Goal: Information Seeking & Learning: Find specific page/section

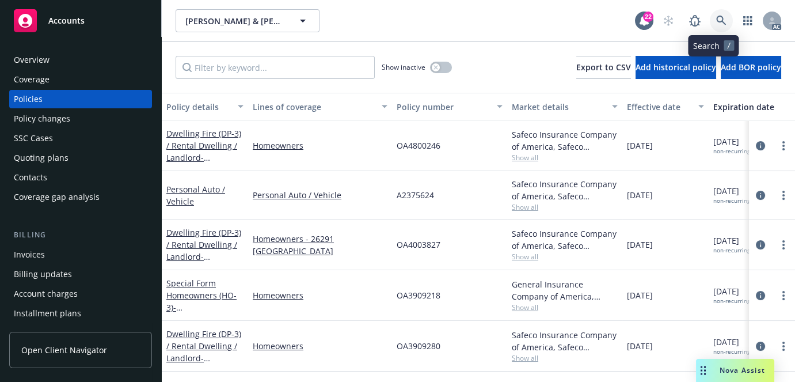
click at [710, 21] on link at bounding box center [721, 20] width 23 height 23
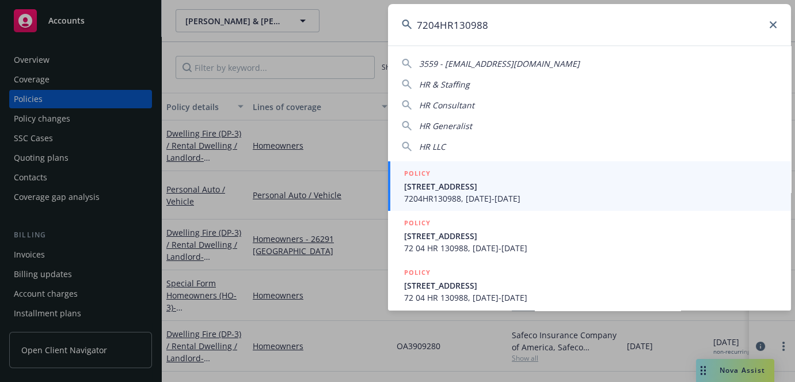
type input "7204HR130988"
click at [462, 200] on span "7204HR130988, [DATE]-[DATE]" at bounding box center [590, 198] width 373 height 12
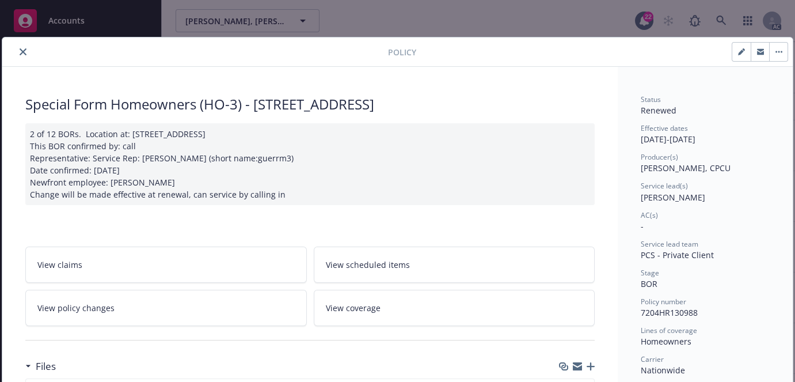
click at [20, 48] on icon "close" at bounding box center [23, 51] width 7 height 7
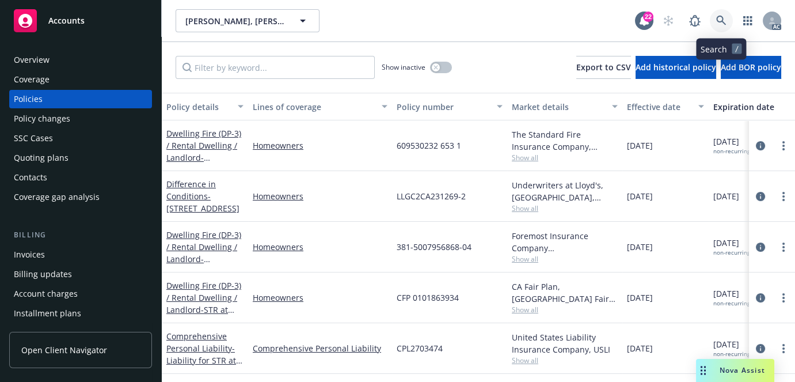
click at [721, 24] on icon at bounding box center [721, 21] width 10 height 10
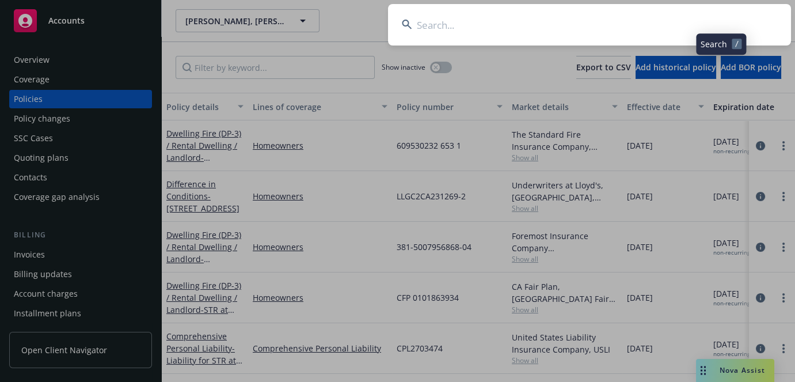
type input "7204HR130988"
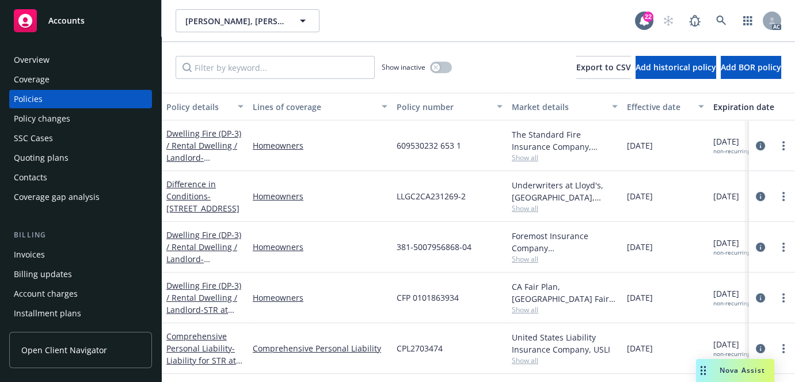
click at [43, 62] on div "Overview" at bounding box center [32, 60] width 36 height 18
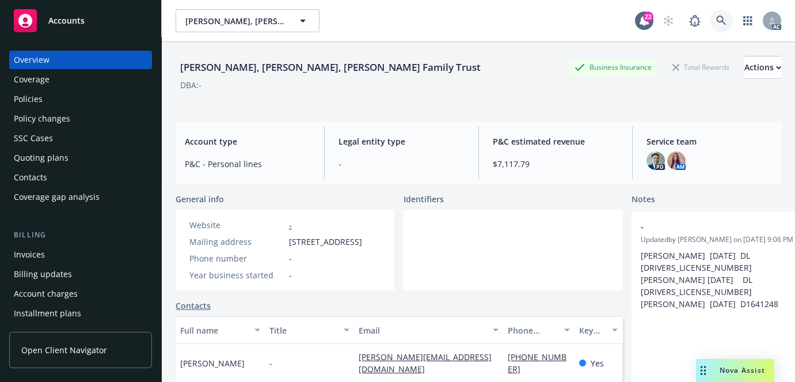
click at [718, 16] on icon at bounding box center [721, 21] width 10 height 10
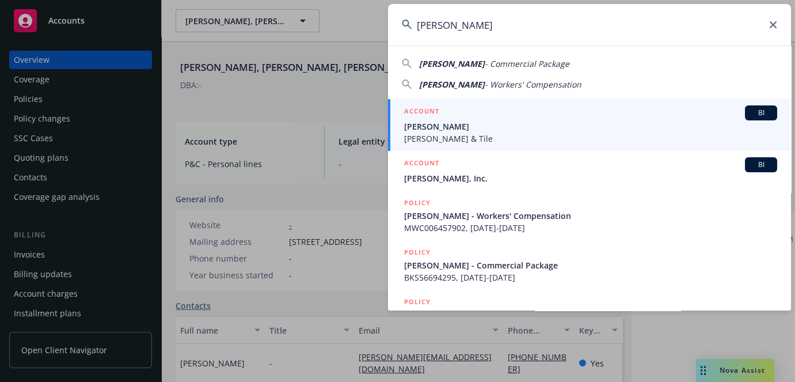
type input "[PERSON_NAME]"
click at [450, 135] on span "[PERSON_NAME] & Tile" at bounding box center [590, 138] width 373 height 12
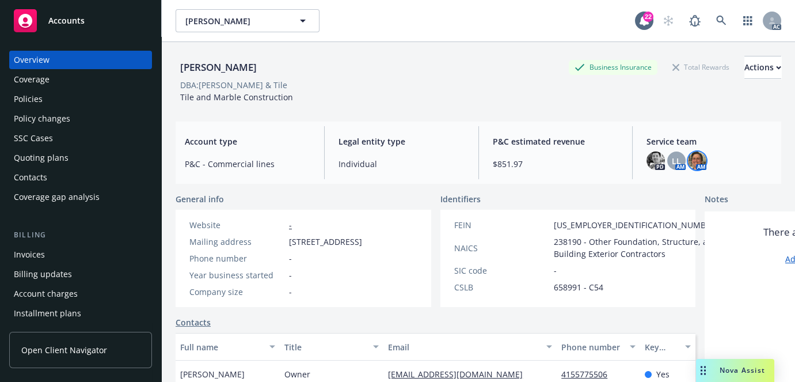
click at [692, 162] on img at bounding box center [697, 160] width 18 height 18
click at [674, 162] on span "LL" at bounding box center [676, 161] width 9 height 12
click at [652, 162] on img at bounding box center [655, 160] width 18 height 18
click at [672, 166] on span "LL" at bounding box center [676, 161] width 9 height 12
click at [688, 165] on img at bounding box center [697, 160] width 18 height 18
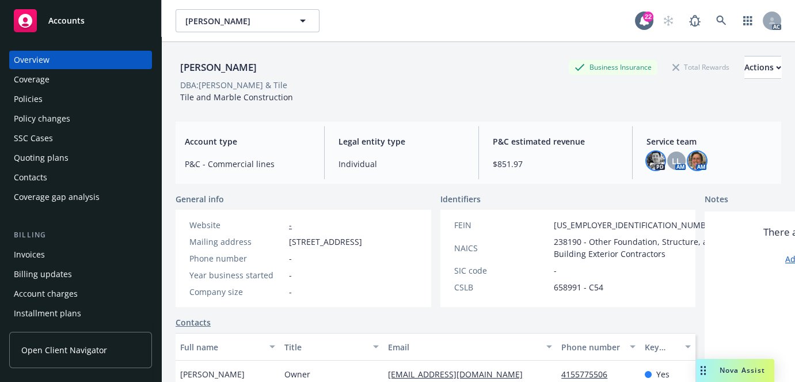
click at [646, 164] on img at bounding box center [655, 160] width 18 height 18
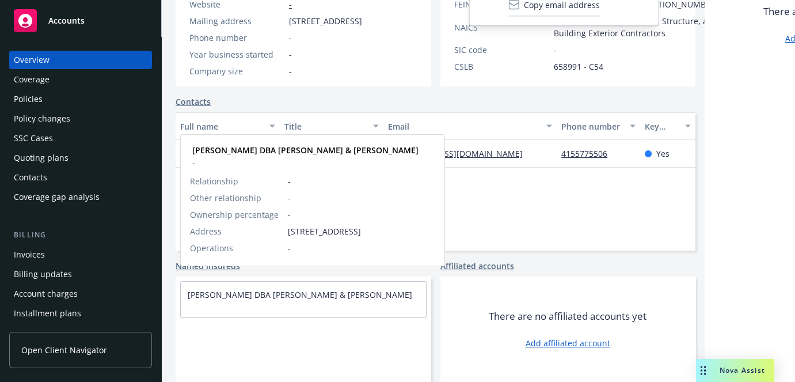
scroll to position [126, 0]
